Goal: Transaction & Acquisition: Purchase product/service

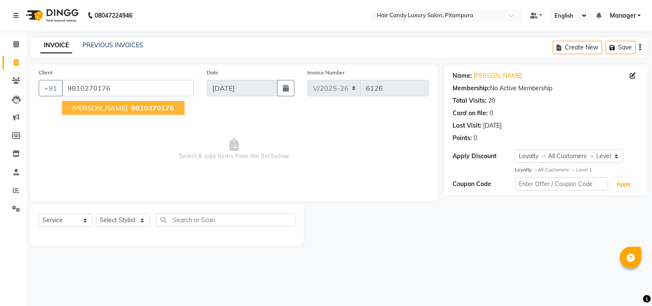
select select "4720"
select select "service"
select select "1: Object"
click at [170, 106] on button "[PERSON_NAME] 9810270176" at bounding box center [123, 108] width 122 height 14
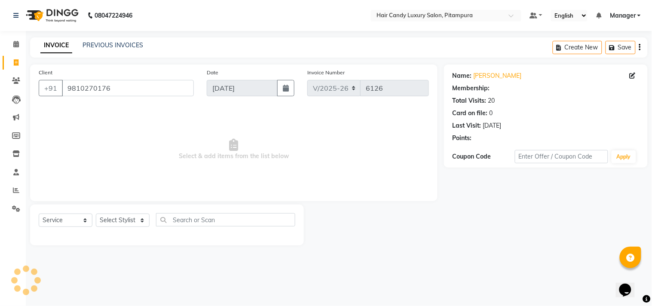
select select "1: Object"
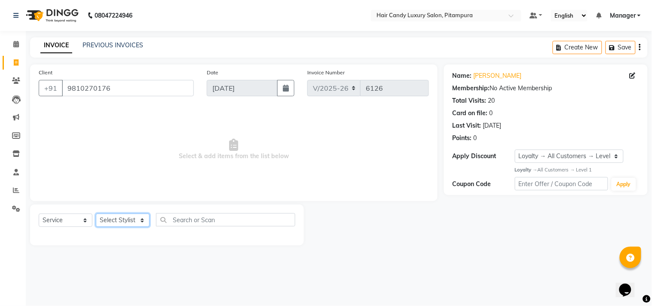
drag, startPoint x: 142, startPoint y: 221, endPoint x: 143, endPoint y: 215, distance: 6.1
click at [142, 221] on select "Select Stylist [PERSON_NAME] [PERSON_NAME] [PERSON_NAME] [PERSON_NAME] [PERSON_…" at bounding box center [123, 220] width 54 height 13
select select "60684"
click at [96, 214] on select "Select Stylist [PERSON_NAME] [PERSON_NAME] [PERSON_NAME] [PERSON_NAME] [PERSON_…" at bounding box center [123, 220] width 54 height 13
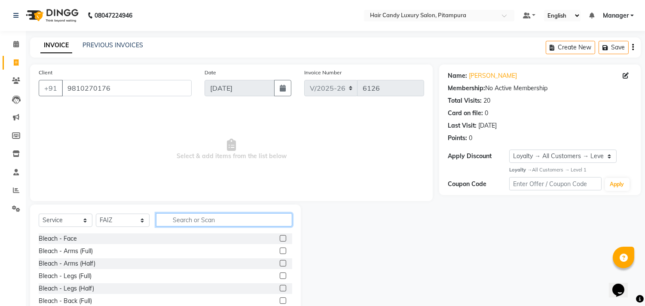
click at [234, 221] on input "text" at bounding box center [224, 219] width 136 height 13
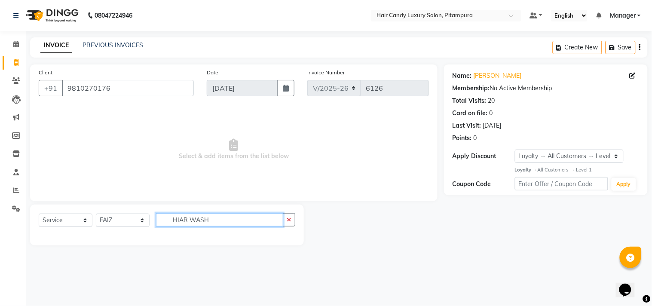
drag, startPoint x: 217, startPoint y: 222, endPoint x: 160, endPoint y: 226, distance: 56.9
click at [160, 226] on input "HIAR WASH" at bounding box center [219, 219] width 127 height 13
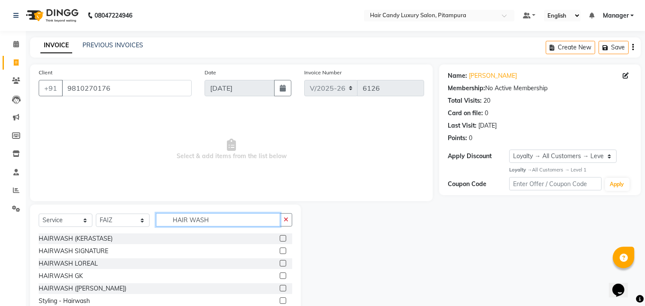
type input "HAIR WASH"
click at [280, 238] on label at bounding box center [283, 238] width 6 height 6
click at [280, 238] on input "checkbox" at bounding box center [283, 239] width 6 height 6
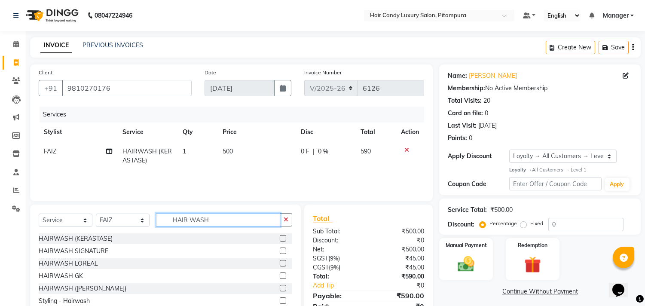
checkbox input "false"
click at [216, 221] on input "HAIR WASH" at bounding box center [218, 219] width 124 height 13
type input "H"
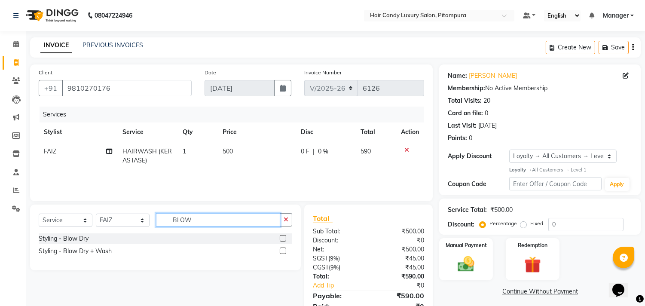
type input "BLOW"
click at [284, 238] on label at bounding box center [283, 238] width 6 height 6
click at [284, 238] on input "checkbox" at bounding box center [283, 239] width 6 height 6
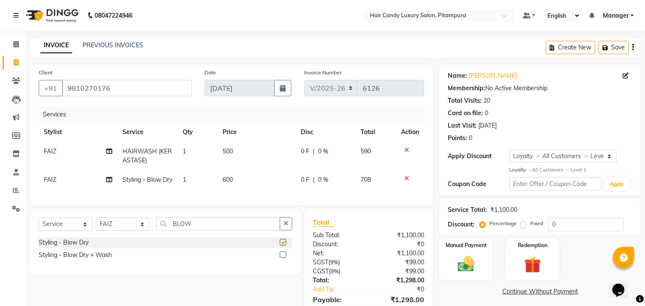
checkbox input "false"
click at [205, 230] on input "BLOW" at bounding box center [218, 223] width 124 height 13
type input "B"
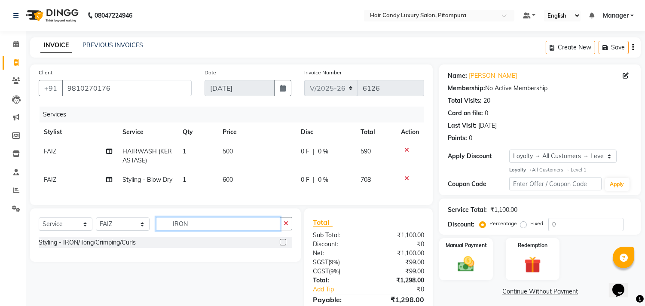
type input "IRON"
click at [281, 245] on label at bounding box center [283, 242] width 6 height 6
click at [281, 245] on input "checkbox" at bounding box center [283, 243] width 6 height 6
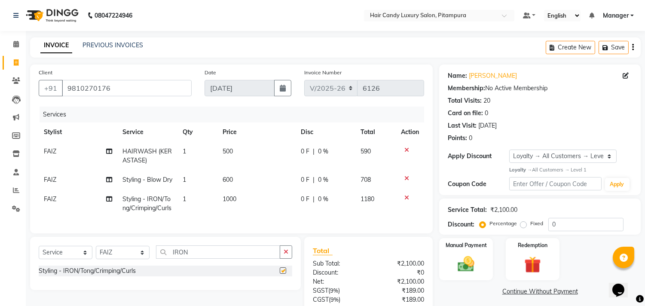
checkbox input "false"
click at [405, 178] on icon at bounding box center [406, 178] width 5 height 6
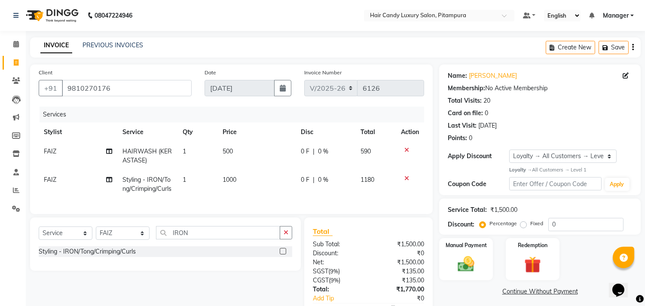
click at [230, 149] on span "500" at bounding box center [228, 151] width 10 height 8
select select "60684"
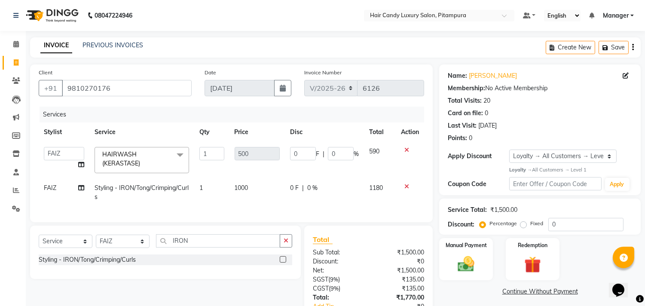
click at [241, 185] on span "1000" at bounding box center [242, 188] width 14 height 8
select select "60684"
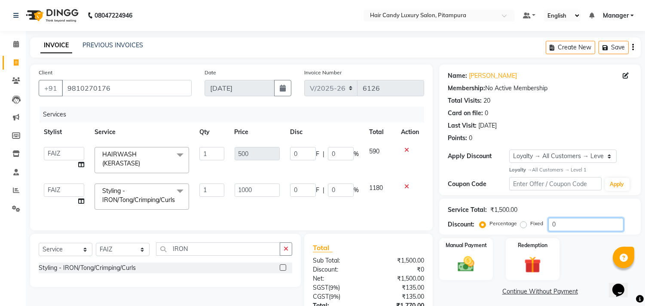
click at [560, 223] on input "0" at bounding box center [585, 224] width 75 height 13
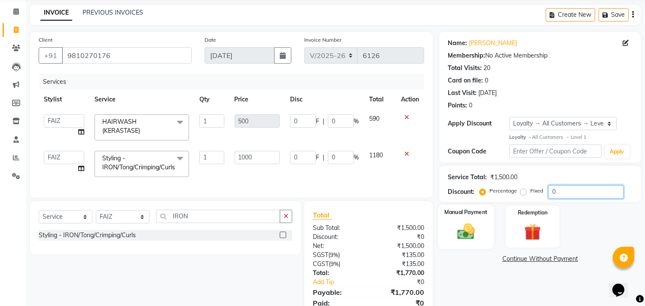
scroll to position [74, 0]
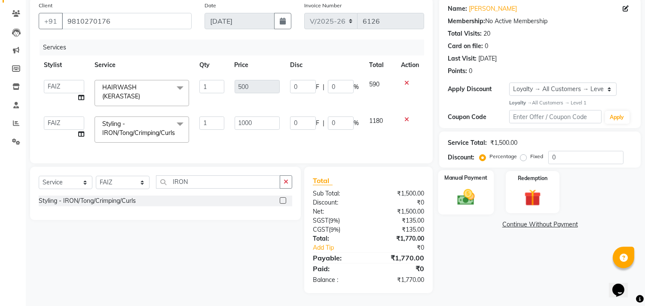
click at [461, 188] on img at bounding box center [466, 197] width 28 height 20
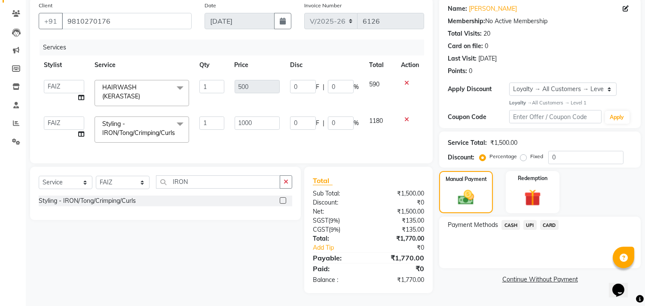
click at [509, 220] on span "CASH" at bounding box center [510, 225] width 18 height 10
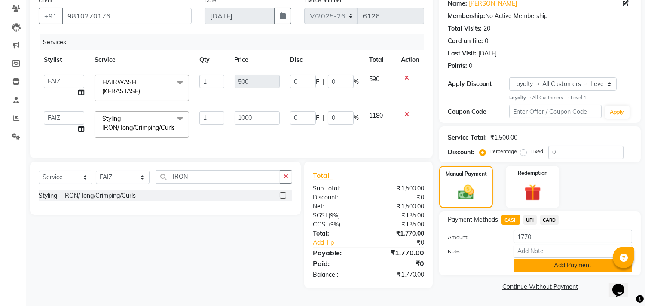
click at [536, 267] on button "Add Payment" at bounding box center [573, 265] width 119 height 13
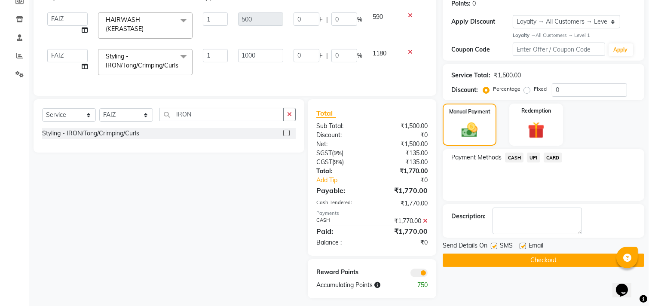
scroll to position [147, 0]
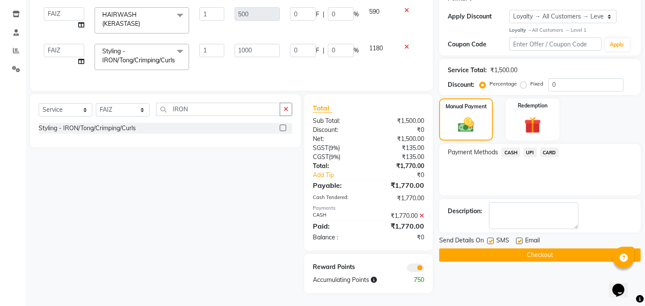
click at [412, 267] on span at bounding box center [415, 267] width 17 height 9
click at [424, 269] on input "checkbox" at bounding box center [424, 269] width 0 height 0
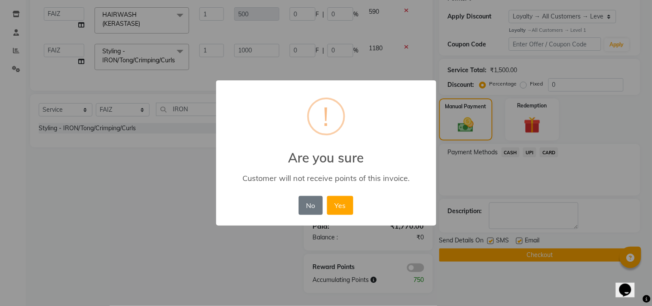
click at [336, 209] on button "Yes" at bounding box center [340, 205] width 26 height 19
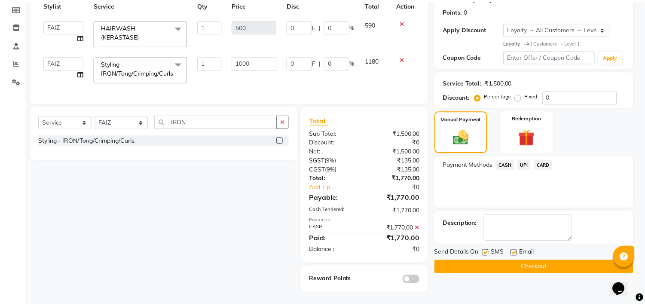
scroll to position [135, 0]
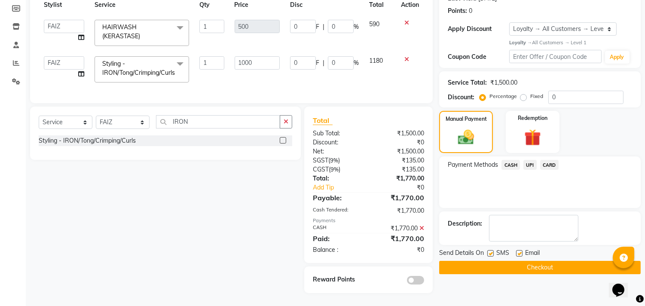
click at [498, 261] on button "Checkout" at bounding box center [540, 267] width 202 height 13
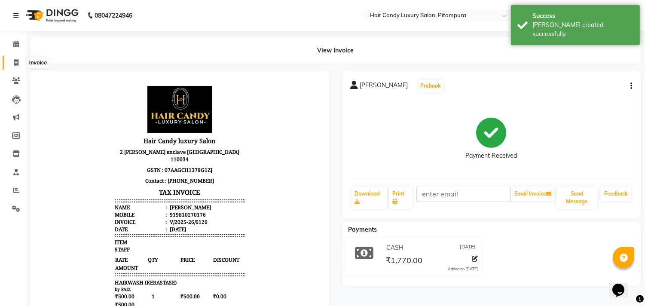
click at [20, 60] on span at bounding box center [16, 63] width 15 height 10
select select "service"
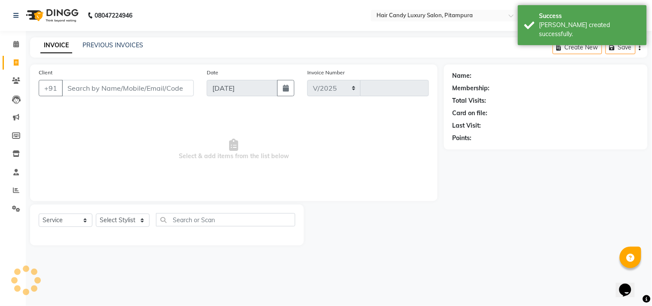
select select "4720"
type input "6127"
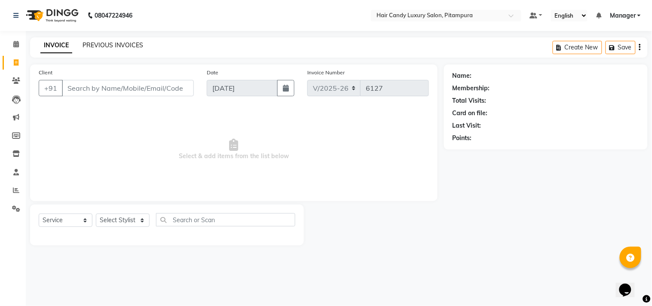
click at [108, 45] on link "PREVIOUS INVOICES" at bounding box center [113, 45] width 61 height 8
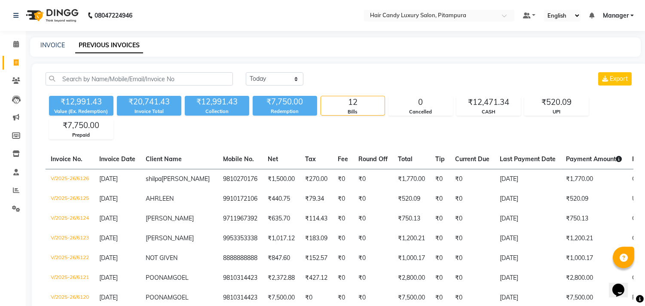
click at [248, 148] on div "[DATE] [DATE] Custom Range Export ₹12,991.43 Value (Ex. Redemption) ₹20,741.43 …" at bounding box center [339, 256] width 615 height 385
click at [11, 62] on span at bounding box center [16, 63] width 15 height 10
select select "service"
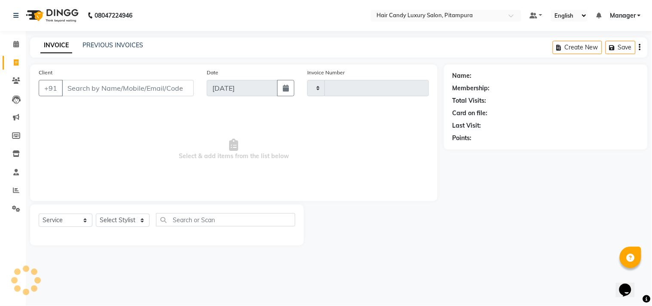
type input "6127"
select select "4720"
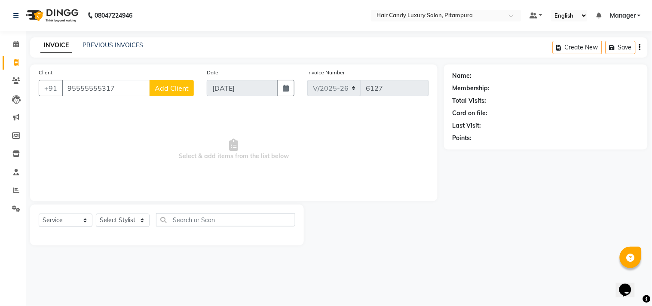
click at [89, 86] on input "95555555317" at bounding box center [106, 88] width 88 height 16
type input "9555555317"
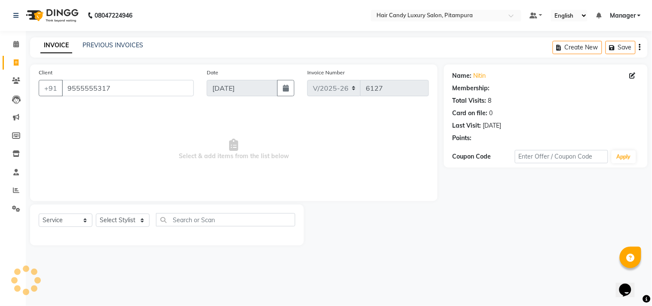
select select "1: Object"
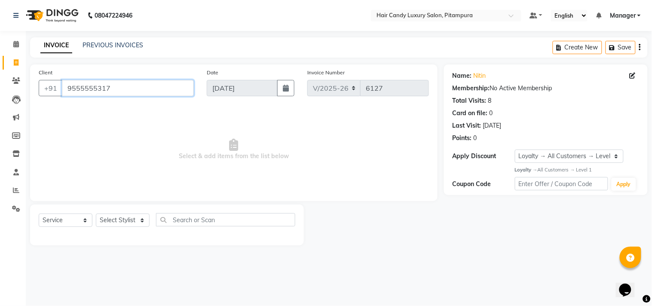
click at [141, 83] on input "9555555317" at bounding box center [128, 88] width 132 height 16
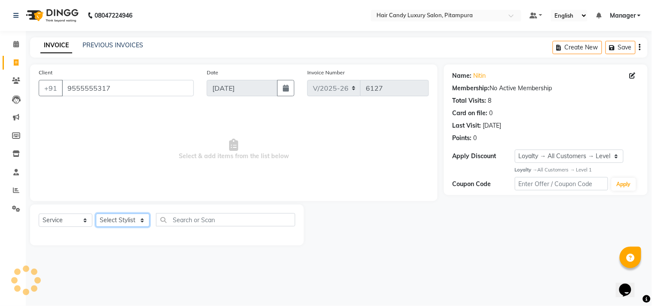
drag, startPoint x: 144, startPoint y: 221, endPoint x: 147, endPoint y: 214, distance: 7.9
click at [144, 221] on select "Select Stylist [PERSON_NAME] [PERSON_NAME] [PERSON_NAME] [PERSON_NAME] [PERSON_…" at bounding box center [123, 220] width 54 height 13
select select "69623"
click at [96, 214] on select "Select Stylist [PERSON_NAME] [PERSON_NAME] [PERSON_NAME] [PERSON_NAME] [PERSON_…" at bounding box center [123, 220] width 54 height 13
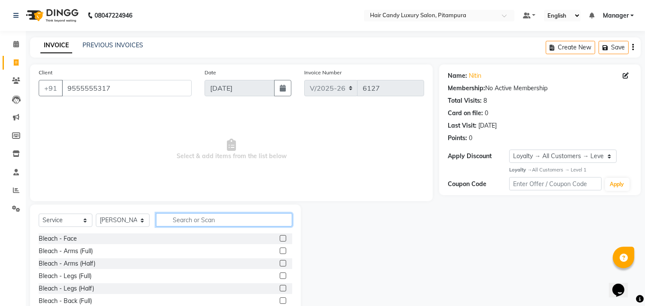
click at [204, 223] on input "text" at bounding box center [224, 219] width 136 height 13
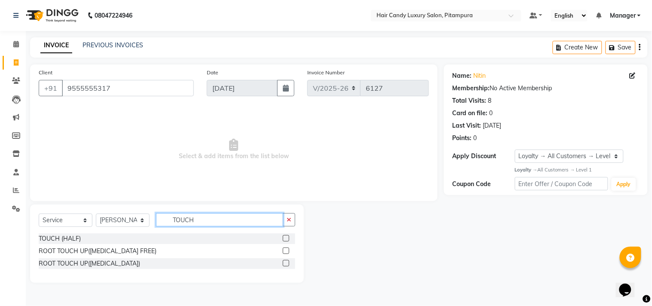
type input "TOUCH"
drag, startPoint x: 285, startPoint y: 252, endPoint x: 353, endPoint y: 187, distance: 94.2
click at [285, 253] on label at bounding box center [286, 251] width 6 height 6
click at [285, 253] on input "checkbox" at bounding box center [286, 251] width 6 height 6
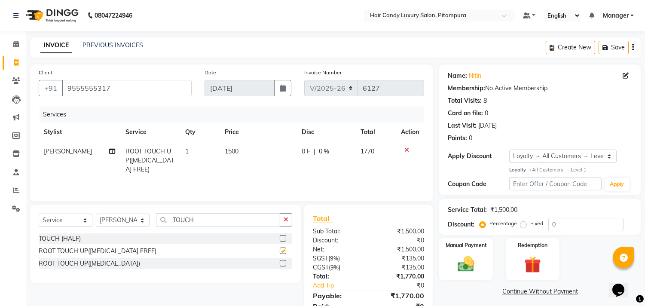
checkbox input "false"
click at [238, 153] on td "1500" at bounding box center [258, 160] width 77 height 37
select select "69623"
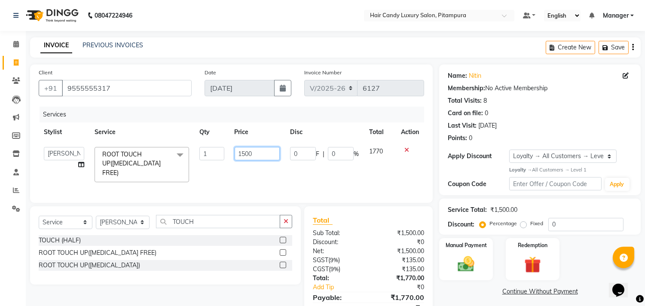
click at [244, 153] on input "1500" at bounding box center [257, 153] width 45 height 13
type input "1400"
click at [579, 218] on input "0" at bounding box center [585, 224] width 75 height 13
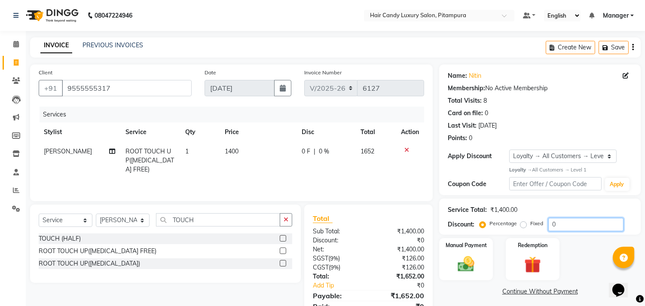
drag, startPoint x: 563, startPoint y: 224, endPoint x: 519, endPoint y: 223, distance: 43.8
click at [519, 223] on div "Percentage Fixed 0" at bounding box center [552, 224] width 142 height 13
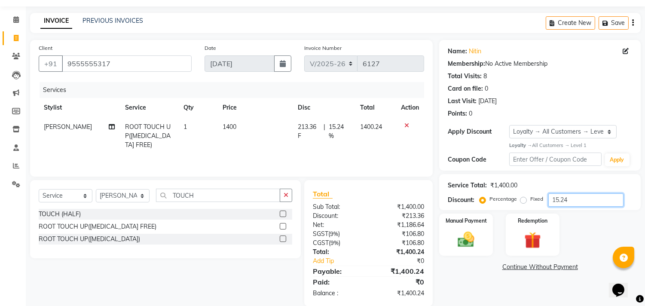
scroll to position [39, 0]
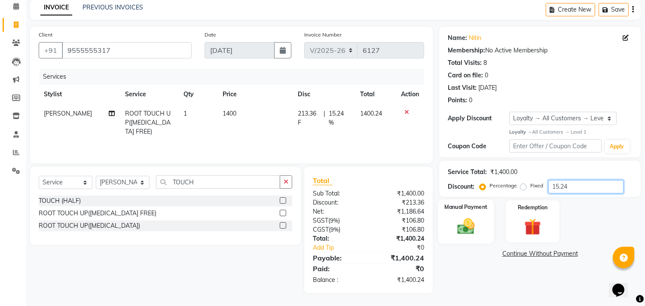
type input "15.24"
click at [480, 229] on div "Manual Payment" at bounding box center [466, 221] width 56 height 44
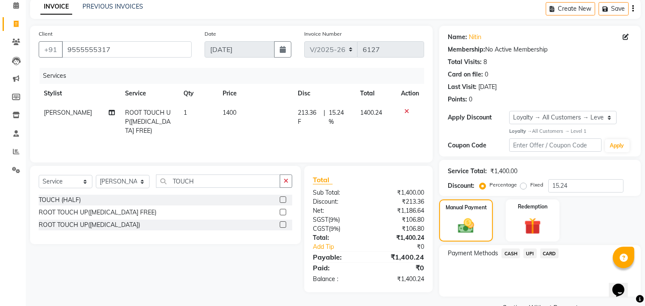
click at [532, 254] on span "UPI" at bounding box center [529, 253] width 13 height 10
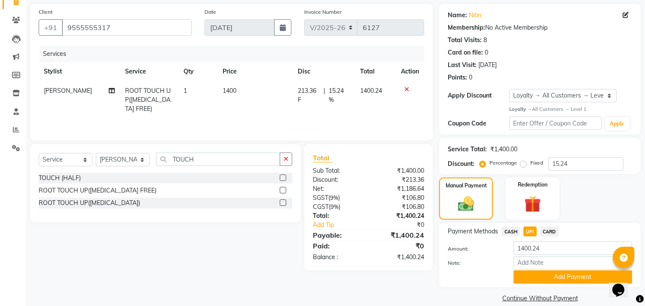
scroll to position [72, 0]
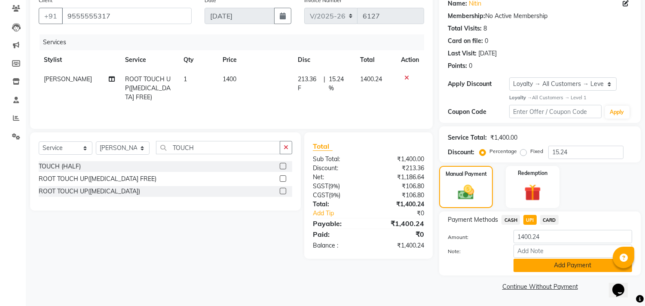
click at [575, 265] on button "Add Payment" at bounding box center [573, 265] width 119 height 13
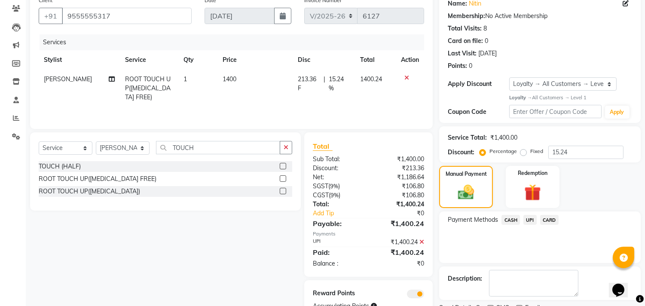
scroll to position [108, 0]
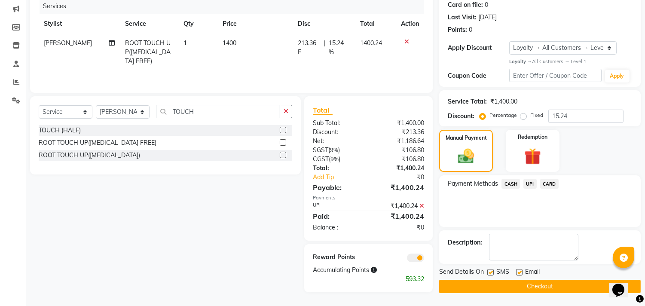
click at [413, 258] on span at bounding box center [415, 258] width 17 height 9
click at [424, 259] on input "checkbox" at bounding box center [424, 259] width 0 height 0
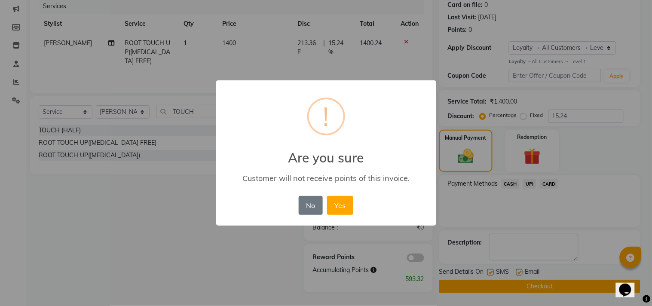
drag, startPoint x: 334, startPoint y: 204, endPoint x: 426, endPoint y: 272, distance: 114.7
click at [334, 205] on button "Yes" at bounding box center [340, 205] width 26 height 19
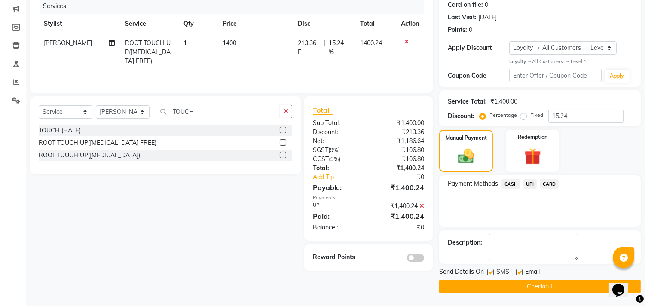
click at [471, 284] on button "Checkout" at bounding box center [540, 286] width 202 height 13
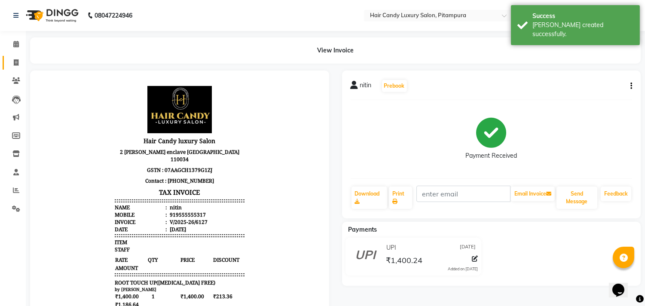
click at [9, 64] on span at bounding box center [16, 63] width 15 height 10
select select "service"
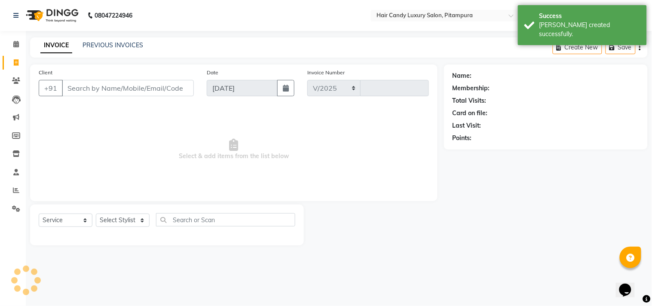
select select "4720"
type input "6128"
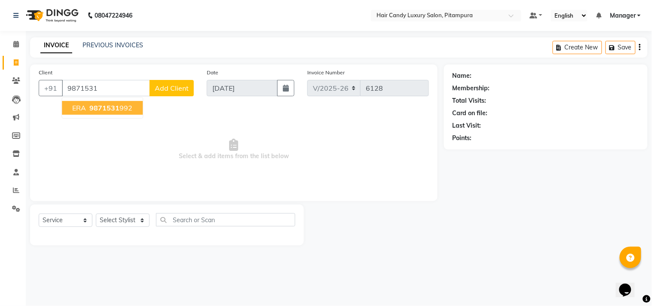
click at [117, 108] on span "9871531" at bounding box center [104, 108] width 30 height 9
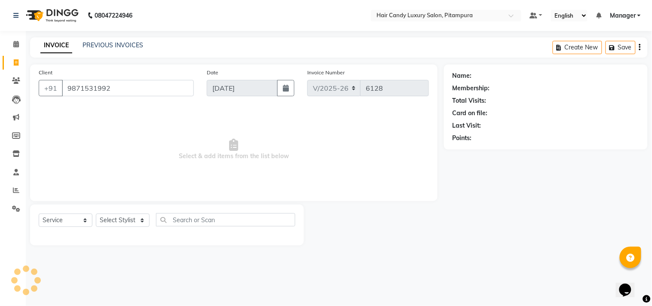
type input "9871531992"
select select "1: Object"
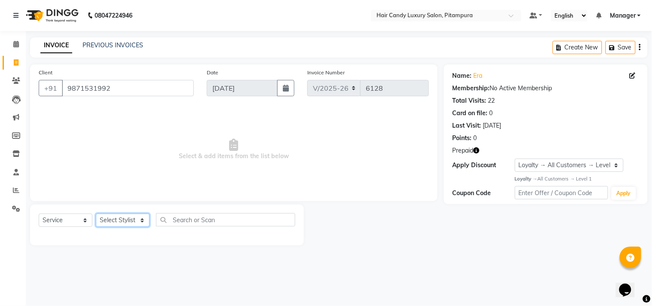
click at [138, 223] on select "Select Stylist [PERSON_NAME] [PERSON_NAME] [PERSON_NAME] [PERSON_NAME] [PERSON_…" at bounding box center [123, 220] width 54 height 13
select select "60684"
click at [96, 214] on select "Select Stylist [PERSON_NAME] [PERSON_NAME] [PERSON_NAME] [PERSON_NAME] [PERSON_…" at bounding box center [123, 220] width 54 height 13
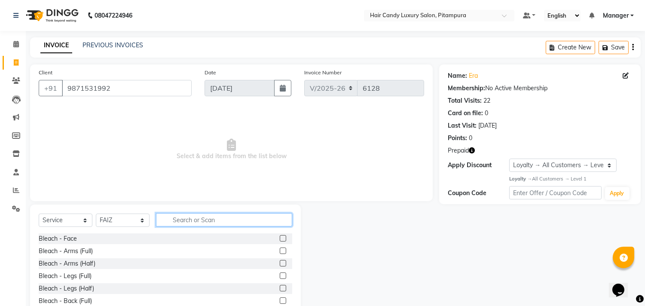
click at [190, 219] on input "text" at bounding box center [224, 219] width 136 height 13
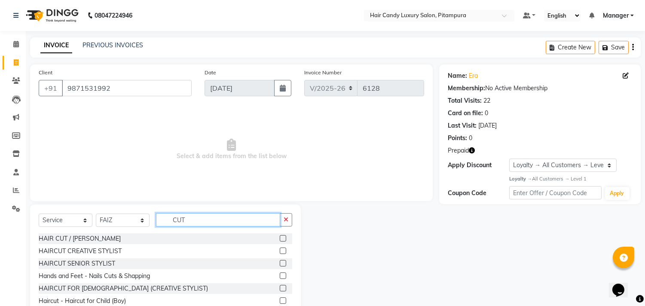
type input "CUT"
click at [280, 288] on label at bounding box center [283, 288] width 6 height 6
click at [280, 288] on input "checkbox" at bounding box center [283, 289] width 6 height 6
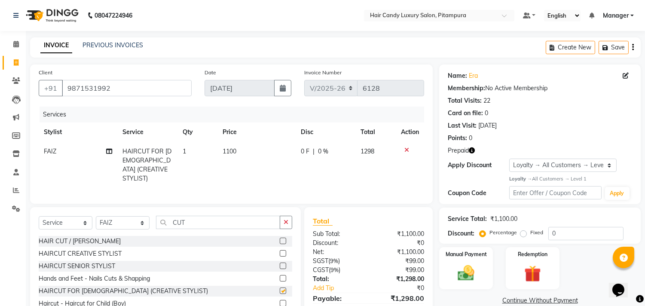
checkbox input "false"
click at [208, 218] on input "CUT" at bounding box center [218, 222] width 124 height 13
click at [230, 148] on span "1100" at bounding box center [230, 151] width 14 height 8
select select "60684"
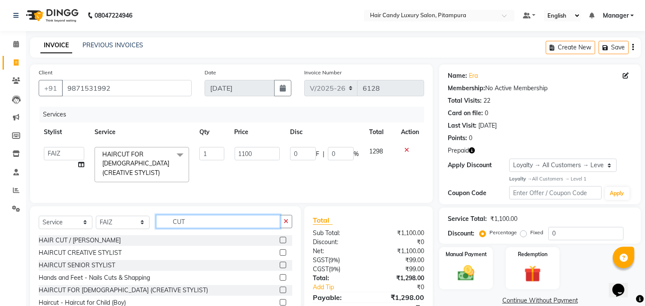
click at [196, 221] on input "CUT" at bounding box center [218, 221] width 124 height 13
click at [144, 222] on select "Select Stylist [PERSON_NAME] [PERSON_NAME] [PERSON_NAME] [PERSON_NAME] [PERSON_…" at bounding box center [123, 222] width 54 height 13
select select "75745"
click at [96, 216] on select "Select Stylist [PERSON_NAME] [PERSON_NAME] [PERSON_NAME] [PERSON_NAME] [PERSON_…" at bounding box center [123, 222] width 54 height 13
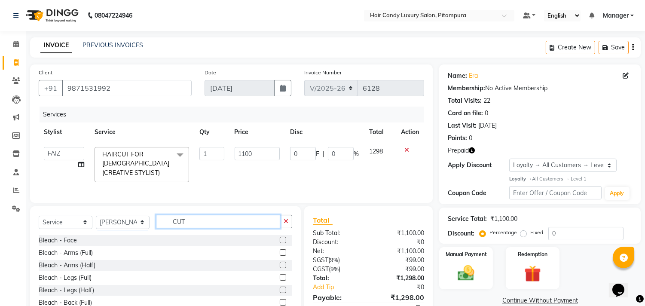
drag, startPoint x: 200, startPoint y: 216, endPoint x: 144, endPoint y: 217, distance: 56.3
click at [144, 217] on div "Select Service Product Membership Package Voucher Prepaid Gift Card Select Styl…" at bounding box center [166, 225] width 254 height 20
type input "HAIR WASH"
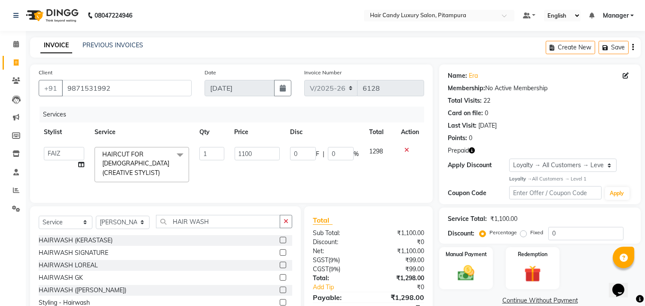
click at [280, 264] on label at bounding box center [283, 265] width 6 height 6
click at [280, 264] on input "checkbox" at bounding box center [283, 266] width 6 height 6
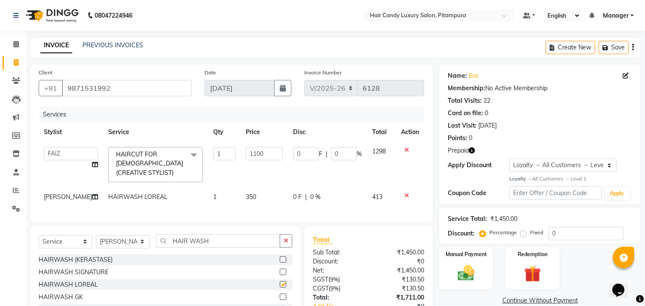
checkbox input "false"
click at [255, 156] on input "1100" at bounding box center [264, 153] width 37 height 13
type input "1000"
click at [269, 194] on td "350" at bounding box center [264, 196] width 47 height 19
select select "75745"
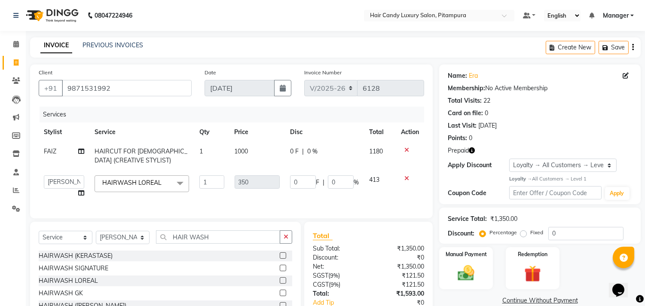
click at [280, 259] on label at bounding box center [283, 255] width 6 height 6
click at [280, 259] on input "checkbox" at bounding box center [283, 256] width 6 height 6
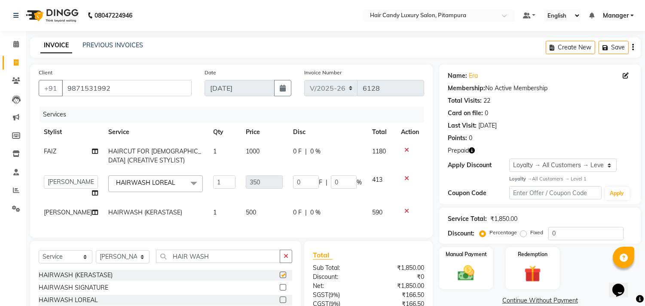
checkbox input "false"
click at [407, 175] on icon at bounding box center [406, 178] width 5 height 6
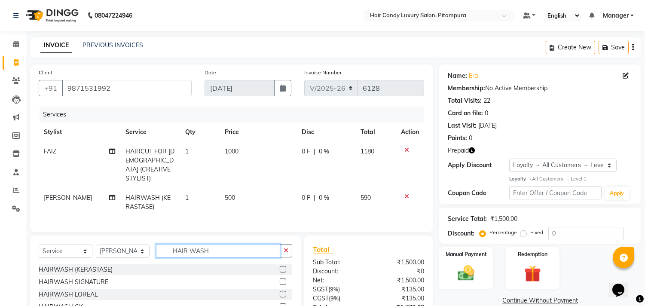
click at [231, 248] on input "HAIR WASH" at bounding box center [218, 250] width 124 height 13
click at [136, 248] on select "Select Stylist [PERSON_NAME] [PERSON_NAME] [PERSON_NAME] [PERSON_NAME] [PERSON_…" at bounding box center [123, 251] width 54 height 13
select select "28023"
click at [96, 245] on select "Select Stylist [PERSON_NAME] [PERSON_NAME] [PERSON_NAME] [PERSON_NAME] [PERSON_…" at bounding box center [123, 251] width 54 height 13
drag, startPoint x: 246, startPoint y: 248, endPoint x: 185, endPoint y: 248, distance: 61.5
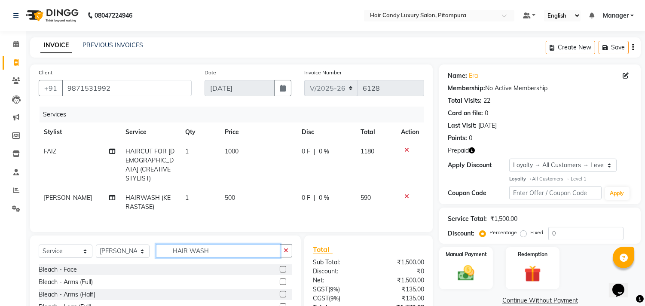
click at [185, 248] on input "HAIR WASH" at bounding box center [218, 250] width 124 height 13
type input "H"
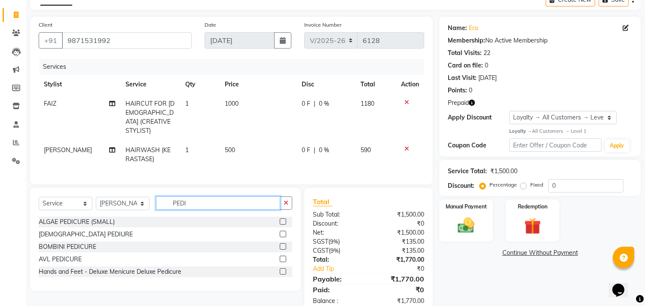
type input "PEDI"
click at [281, 256] on label at bounding box center [283, 259] width 6 height 6
click at [281, 257] on input "checkbox" at bounding box center [283, 260] width 6 height 6
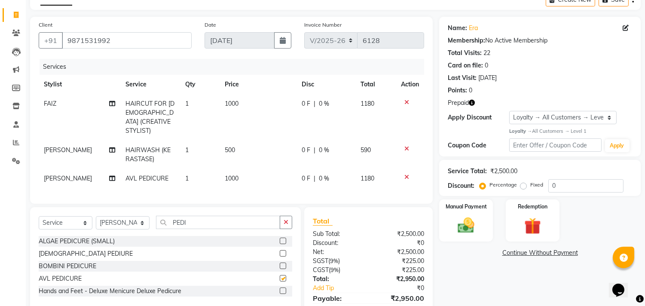
checkbox input "false"
drag, startPoint x: 276, startPoint y: 153, endPoint x: 297, endPoint y: 162, distance: 22.2
click at [276, 154] on td "500" at bounding box center [258, 155] width 77 height 28
select select "75745"
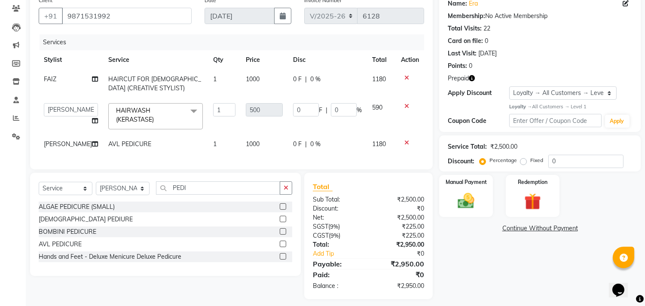
scroll to position [85, 0]
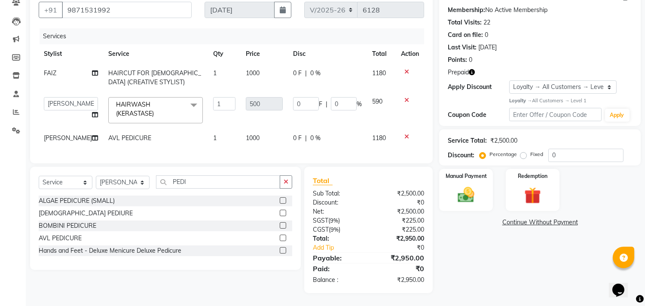
click at [471, 69] on icon "button" at bounding box center [472, 72] width 6 height 6
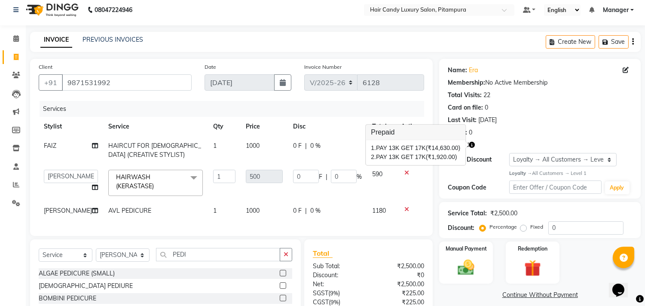
scroll to position [0, 0]
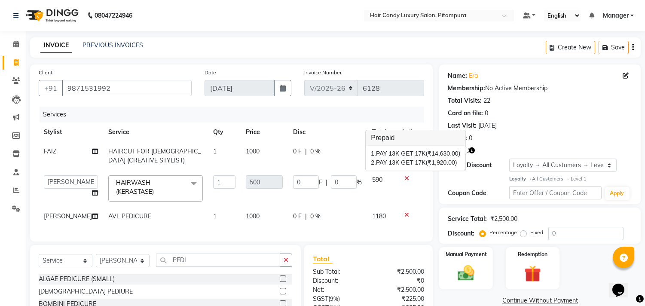
click at [407, 177] on icon at bounding box center [406, 178] width 5 height 6
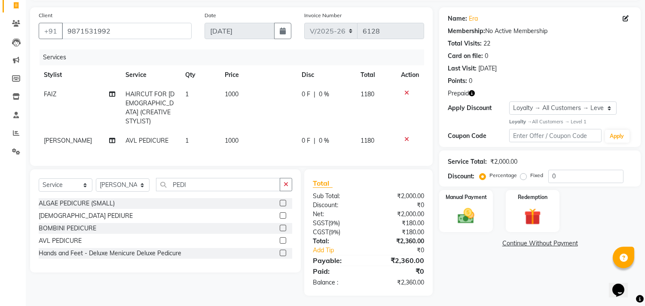
scroll to position [58, 0]
click at [140, 185] on select "Select Stylist [PERSON_NAME] [PERSON_NAME] [PERSON_NAME] [PERSON_NAME] [PERSON_…" at bounding box center [123, 184] width 54 height 13
select select "60684"
click at [96, 178] on select "Select Stylist [PERSON_NAME] [PERSON_NAME] [PERSON_NAME] [PERSON_NAME] [PERSON_…" at bounding box center [123, 184] width 54 height 13
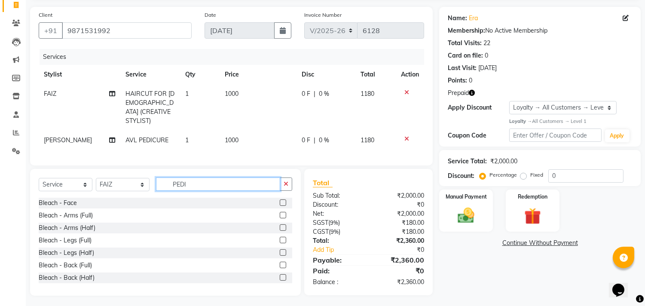
drag, startPoint x: 224, startPoint y: 179, endPoint x: 164, endPoint y: 178, distance: 60.2
click at [164, 178] on input "PEDI" at bounding box center [218, 183] width 124 height 13
type input "HAIR WAS"
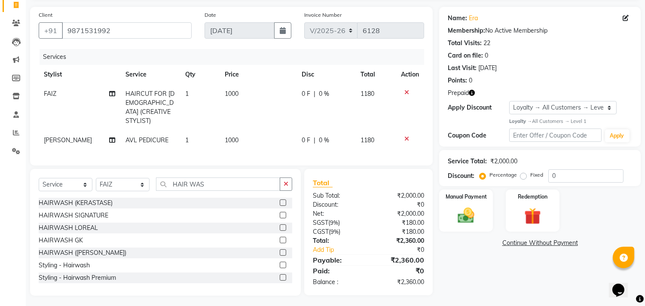
click at [280, 224] on label at bounding box center [283, 227] width 6 height 6
click at [280, 225] on input "checkbox" at bounding box center [283, 228] width 6 height 6
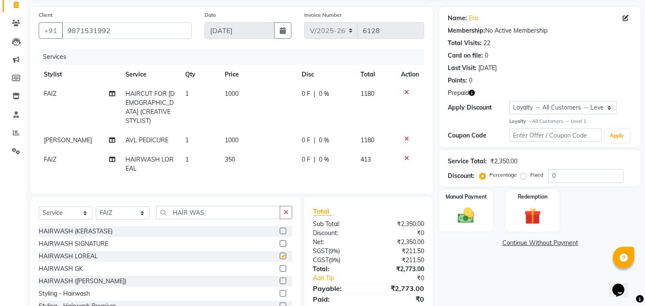
checkbox input "false"
click at [526, 209] on img at bounding box center [532, 215] width 28 height 21
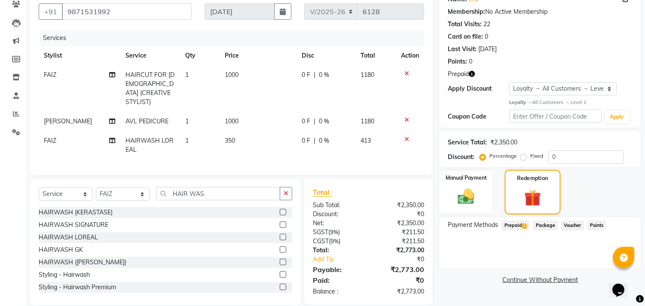
scroll to position [87, 0]
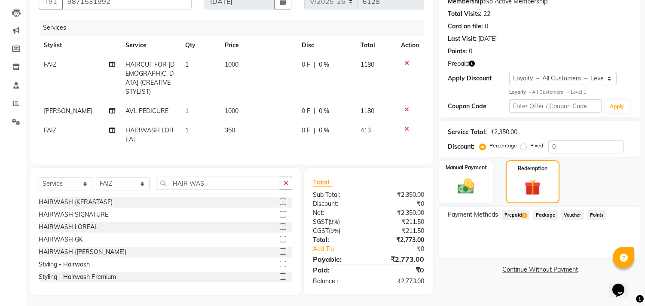
click at [518, 214] on span "Prepaid 2" at bounding box center [515, 215] width 28 height 10
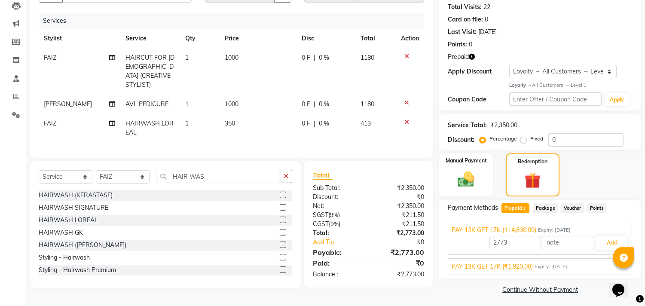
scroll to position [96, 0]
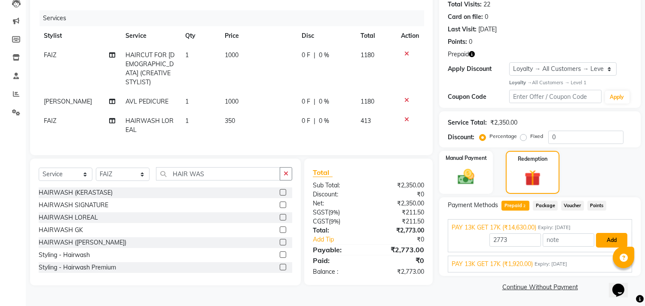
click at [608, 242] on button "Add" at bounding box center [611, 240] width 31 height 15
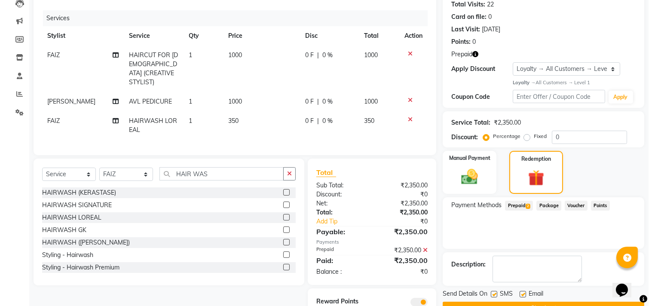
scroll to position [129, 0]
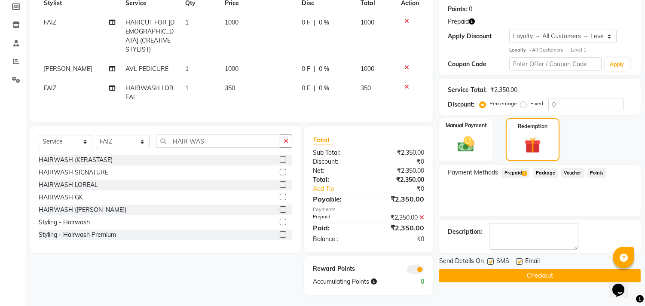
click at [411, 270] on span at bounding box center [415, 269] width 17 height 9
click at [424, 271] on input "checkbox" at bounding box center [424, 271] width 0 height 0
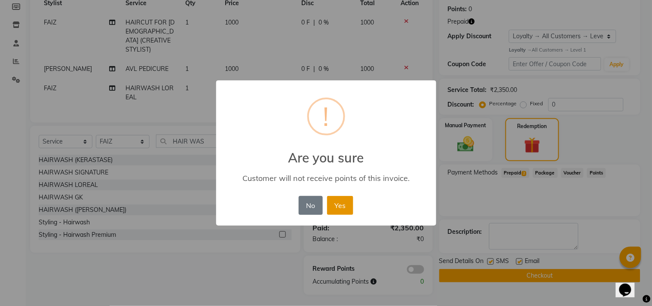
click at [339, 205] on button "Yes" at bounding box center [340, 205] width 26 height 19
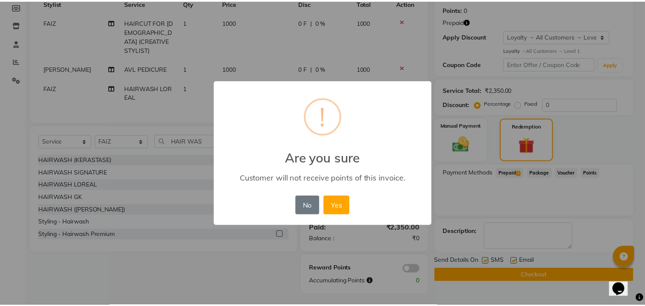
scroll to position [118, 0]
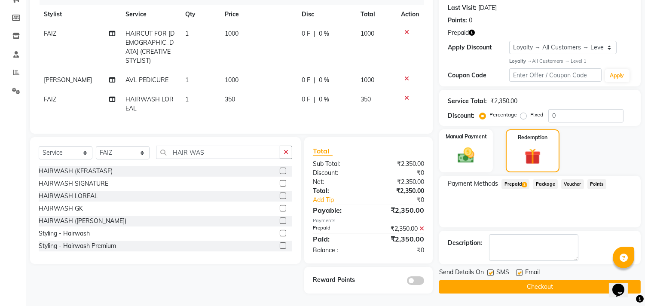
click at [518, 288] on button "Checkout" at bounding box center [540, 286] width 202 height 13
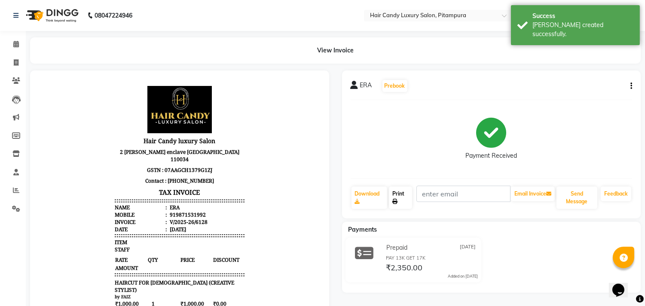
click at [410, 192] on link "Print" at bounding box center [400, 197] width 23 height 22
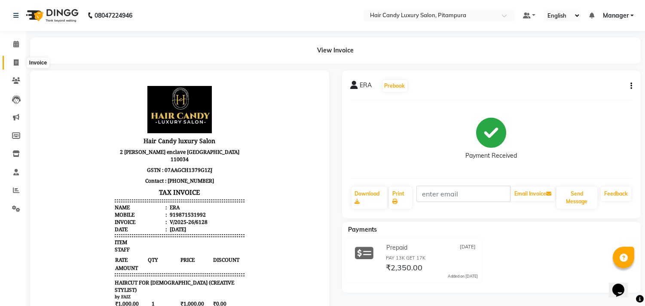
click at [20, 61] on span at bounding box center [16, 63] width 15 height 10
select select "service"
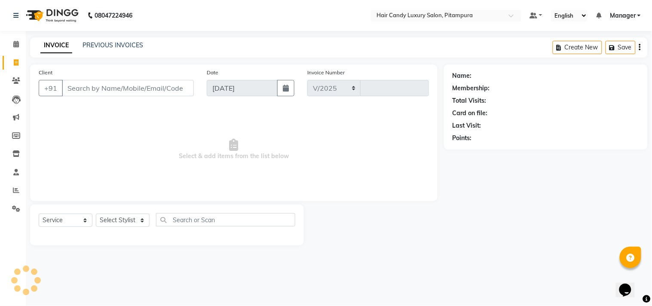
select select "4720"
type input "6129"
click at [19, 65] on span at bounding box center [16, 63] width 15 height 10
select select "service"
select select "4720"
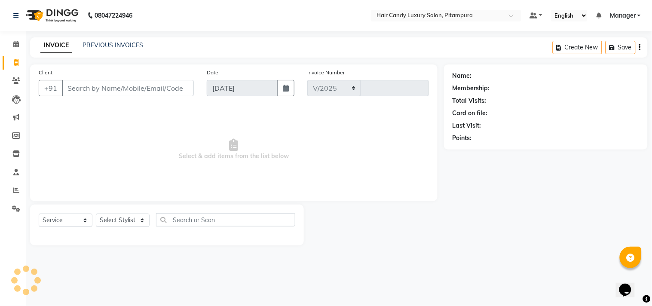
type input "6129"
click at [125, 46] on link "PREVIOUS INVOICES" at bounding box center [113, 45] width 61 height 8
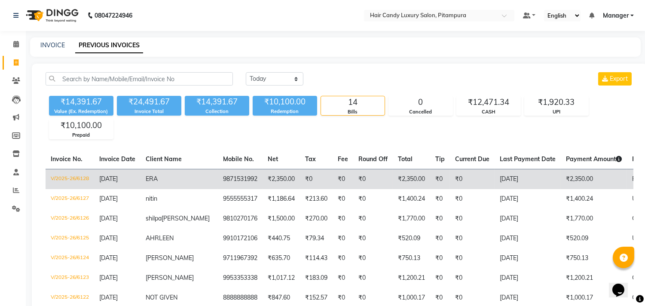
click at [561, 181] on td "₹2,350.00" at bounding box center [594, 179] width 66 height 20
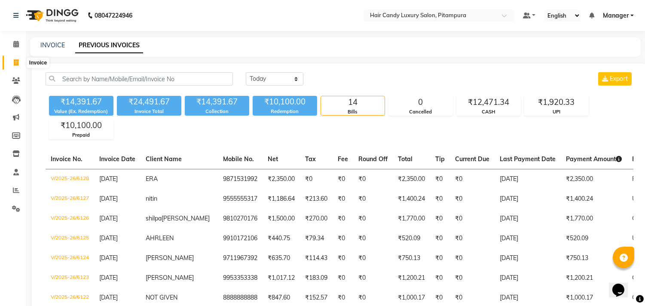
click at [16, 58] on span at bounding box center [16, 63] width 15 height 10
select select "service"
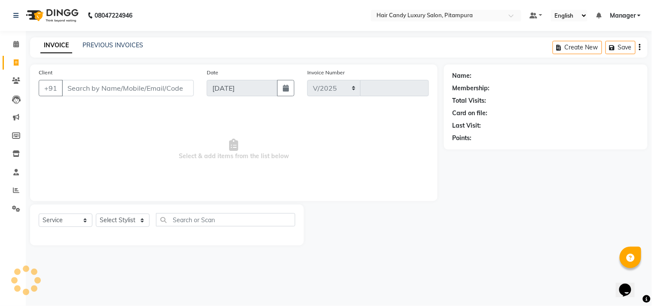
select select "4720"
type input "6130"
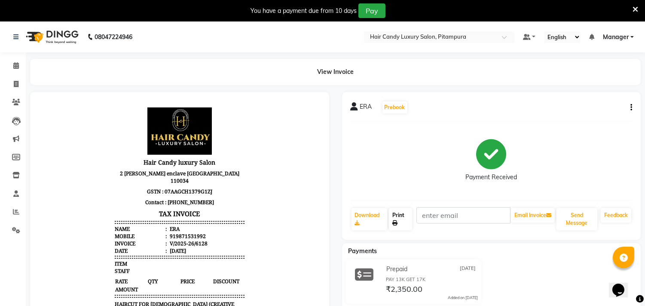
click at [400, 217] on link "Print" at bounding box center [400, 219] width 23 height 22
click at [635, 9] on icon at bounding box center [636, 10] width 6 height 8
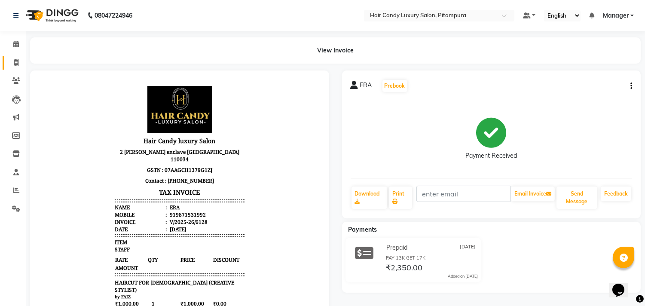
click at [20, 56] on link "Invoice" at bounding box center [13, 63] width 21 height 14
select select "service"
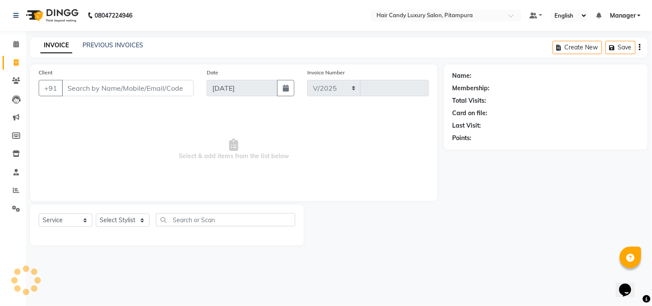
select select "4720"
type input "6129"
click at [122, 99] on div "Client +91" at bounding box center [116, 85] width 168 height 35
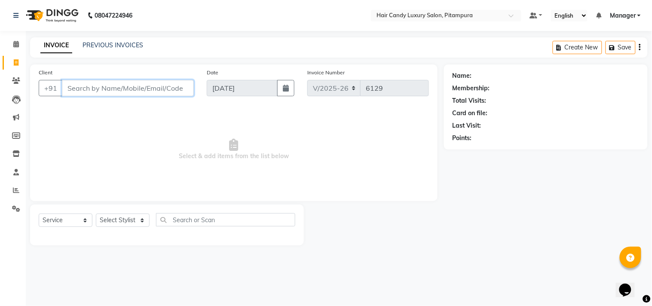
click at [122, 94] on input "Client" at bounding box center [128, 88] width 132 height 16
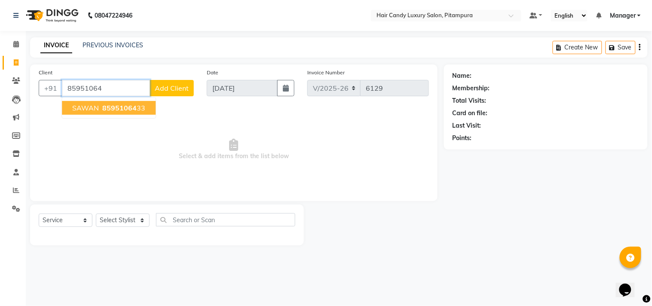
click at [117, 110] on span "85951064" at bounding box center [119, 108] width 34 height 9
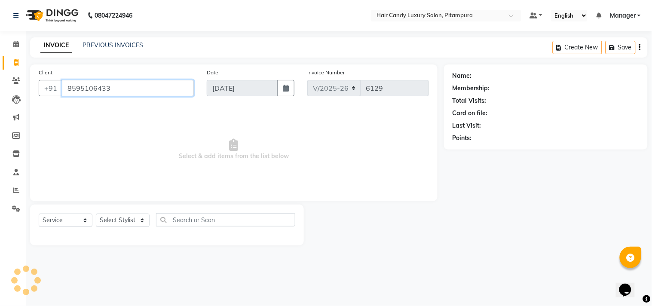
type input "8595106433"
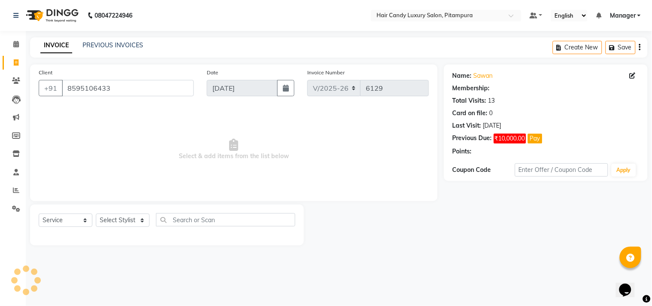
select select "1: Object"
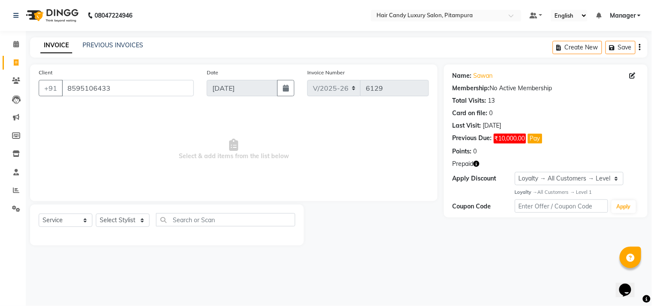
click at [477, 162] on icon "button" at bounding box center [477, 164] width 6 height 6
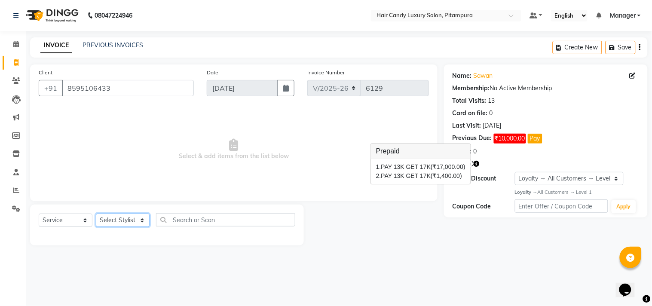
click at [138, 221] on select "Select Stylist [PERSON_NAME] [PERSON_NAME] [PERSON_NAME] [PERSON_NAME] [PERSON_…" at bounding box center [123, 220] width 54 height 13
select select "28022"
click at [96, 214] on select "Select Stylist [PERSON_NAME] [PERSON_NAME] [PERSON_NAME] [PERSON_NAME] [PERSON_…" at bounding box center [123, 220] width 54 height 13
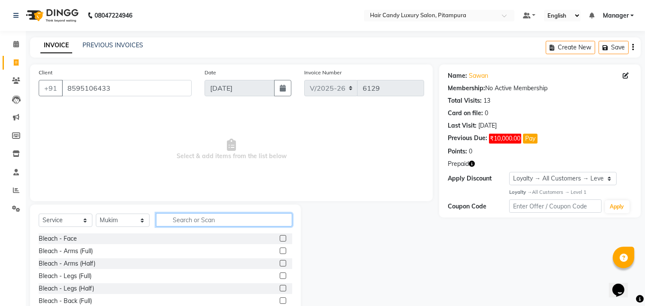
click at [261, 215] on input "text" at bounding box center [224, 219] width 136 height 13
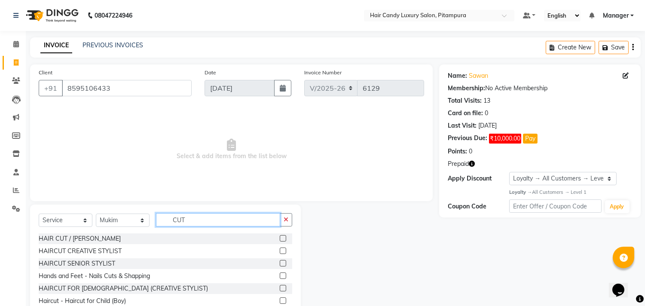
type input "CUT"
click at [280, 253] on label at bounding box center [283, 251] width 6 height 6
click at [280, 253] on input "checkbox" at bounding box center [283, 251] width 6 height 6
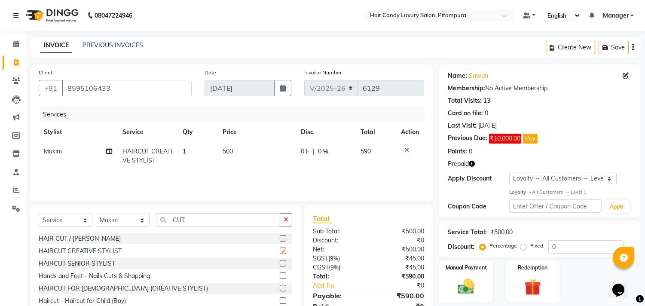
checkbox input "false"
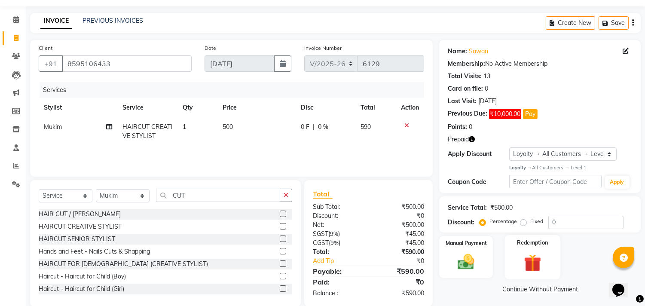
scroll to position [38, 0]
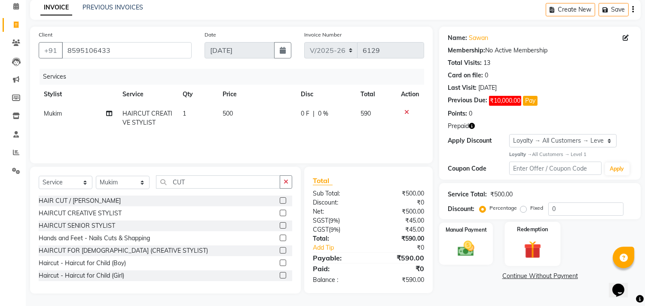
click at [536, 247] on img at bounding box center [532, 248] width 28 height 21
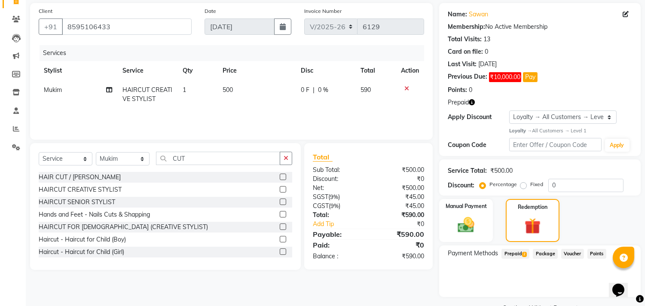
scroll to position [83, 0]
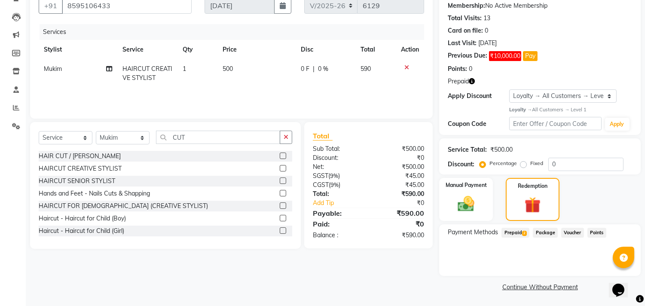
click at [520, 231] on span "Prepaid 2" at bounding box center [515, 233] width 28 height 10
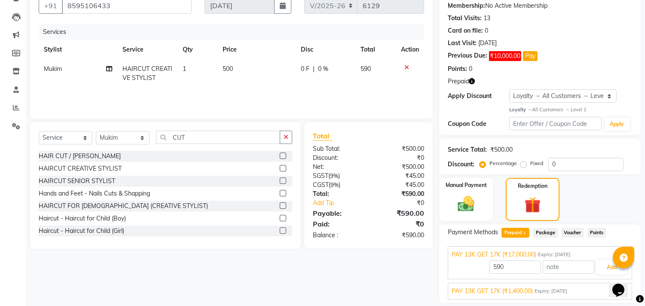
scroll to position [110, 0]
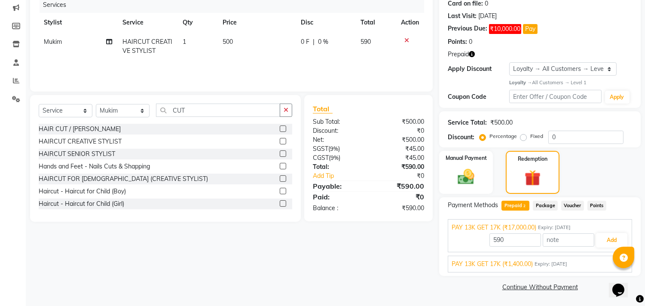
drag, startPoint x: 614, startPoint y: 264, endPoint x: 606, endPoint y: 266, distance: 8.7
click at [608, 265] on div "PAY 13K GET 17K (₹1,400.00) Expiry: 21-09-2026" at bounding box center [540, 264] width 177 height 9
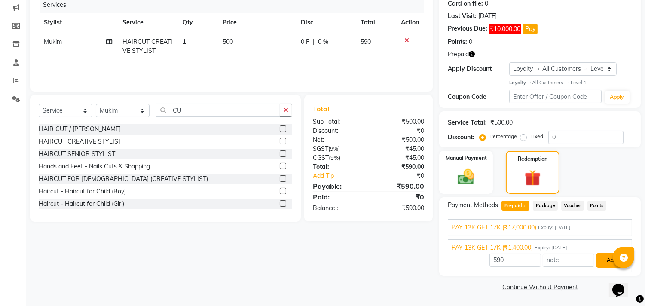
click at [604, 260] on button "Add" at bounding box center [611, 260] width 31 height 15
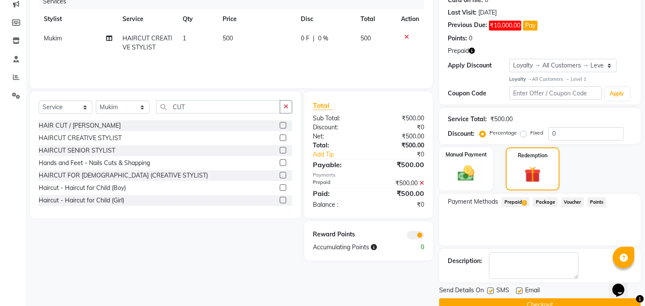
scroll to position [131, 0]
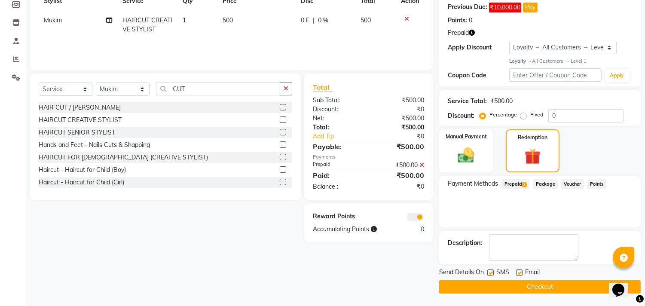
click at [411, 213] on span at bounding box center [415, 217] width 17 height 9
click at [424, 218] on input "checkbox" at bounding box center [424, 218] width 0 height 0
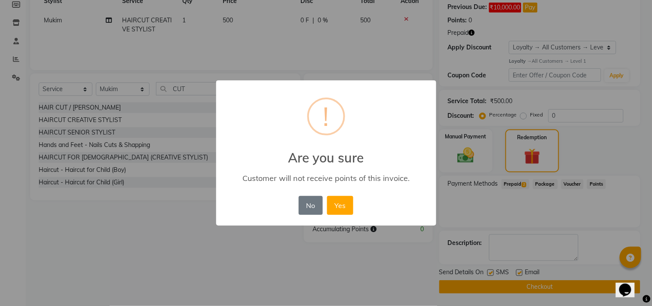
drag, startPoint x: 344, startPoint y: 204, endPoint x: 352, endPoint y: 213, distance: 12.8
click at [343, 204] on button "Yes" at bounding box center [340, 205] width 26 height 19
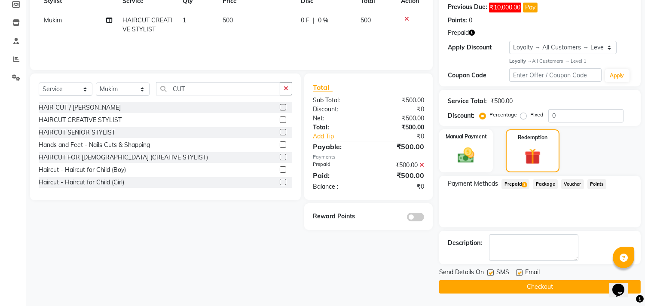
click at [537, 288] on button "Checkout" at bounding box center [540, 286] width 202 height 13
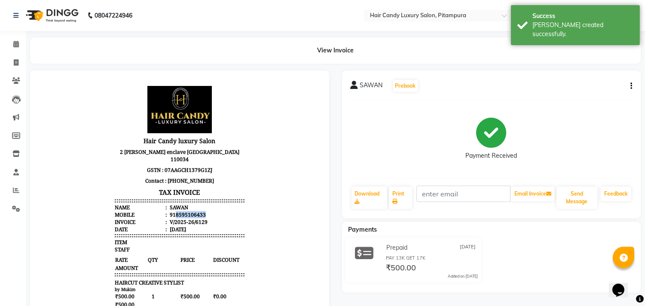
drag, startPoint x: 169, startPoint y: 207, endPoint x: 196, endPoint y: 209, distance: 26.7
click at [196, 211] on div "918595106433" at bounding box center [187, 214] width 38 height 7
copy div "8595106433"
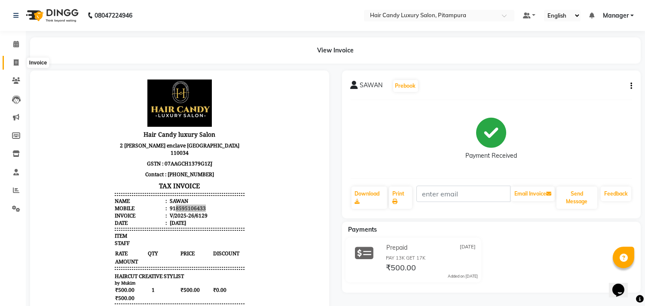
click at [20, 63] on span at bounding box center [16, 63] width 15 height 10
select select "service"
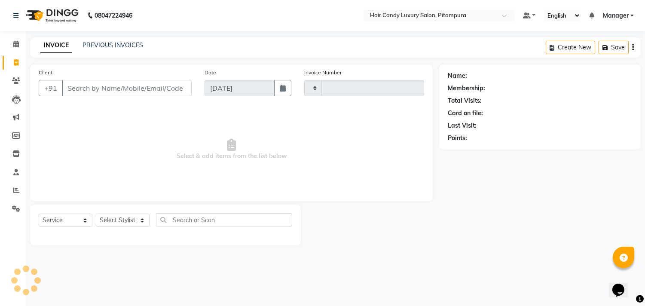
type input "6130"
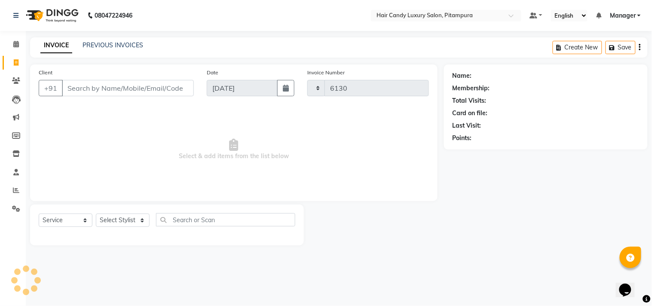
select select "4720"
click at [131, 44] on link "PREVIOUS INVOICES" at bounding box center [113, 45] width 61 height 8
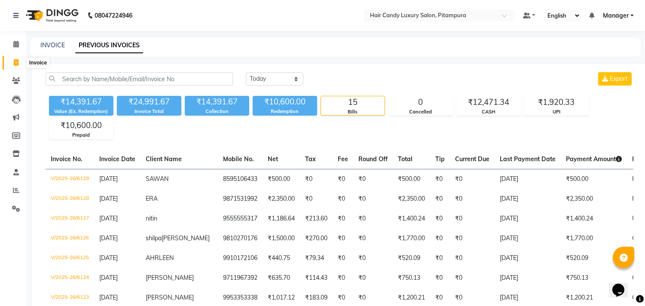
click at [17, 64] on icon at bounding box center [16, 62] width 5 height 6
select select "service"
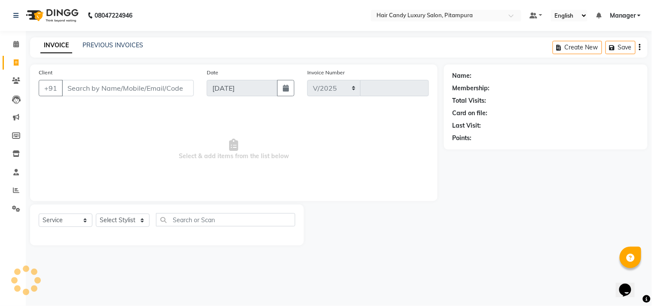
select select "4720"
type input "6130"
select select "4720"
select select "service"
